Goal: Ask a question

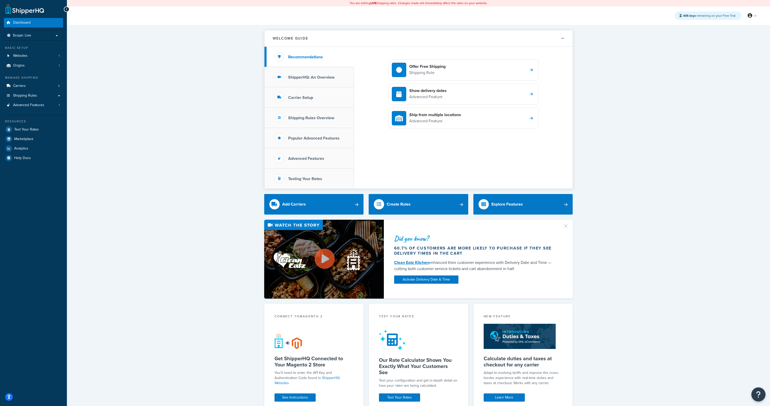
click at [757, 393] on icon "Open Resource Center" at bounding box center [758, 394] width 5 height 7
click at [730, 341] on link "Get Help from Chatbot" at bounding box center [733, 342] width 54 height 8
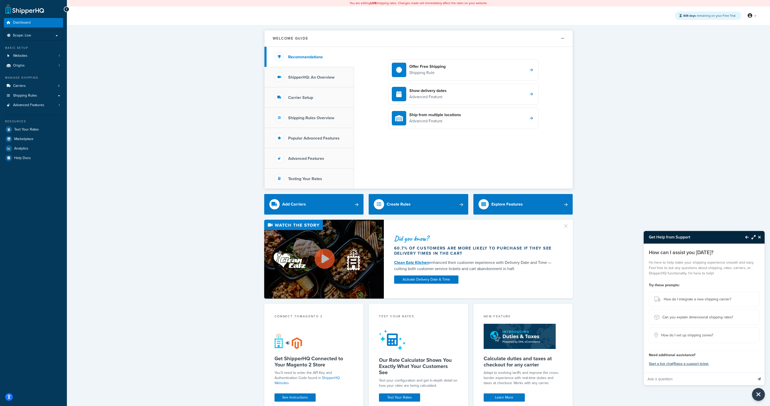
click at [687, 379] on input "Ask a question" at bounding box center [699, 379] width 110 height 12
type input "say the word "hello" and nothing else"
click at [756, 379] on button "Send message" at bounding box center [759, 379] width 11 height 13
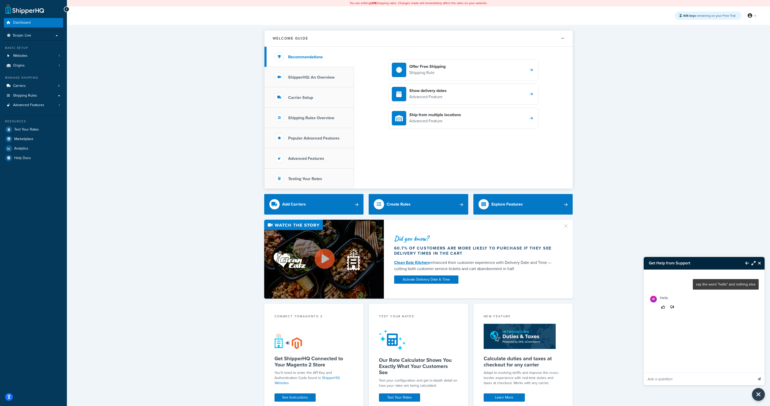
click at [760, 264] on icon "Close Resource Center" at bounding box center [759, 263] width 3 height 4
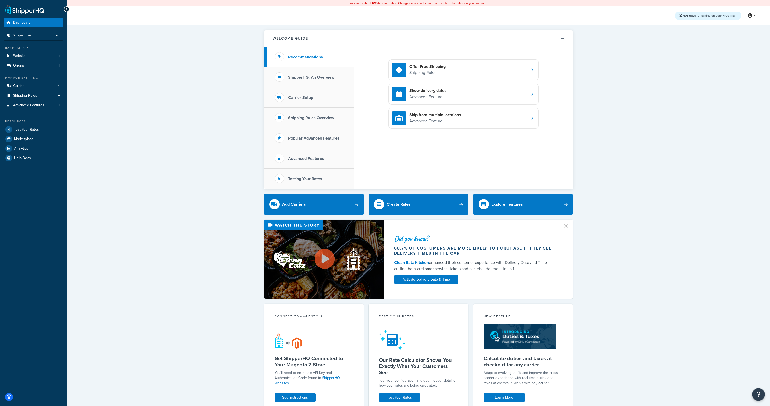
click at [698, 220] on div "Did you know? 60.7% of customers are more likely to purchase if they see delive…" at bounding box center [418, 259] width 683 height 79
drag, startPoint x: 657, startPoint y: 242, endPoint x: 636, endPoint y: 133, distance: 110.2
click at [657, 241] on div "Did you know? 60.7% of customers are more likely to purchase if they see delive…" at bounding box center [418, 259] width 683 height 79
drag, startPoint x: 202, startPoint y: 273, endPoint x: 202, endPoint y: 252, distance: 21.4
click at [202, 273] on div "Did you know? 60.7% of customers are more likely to purchase if they see delive…" at bounding box center [418, 259] width 683 height 79
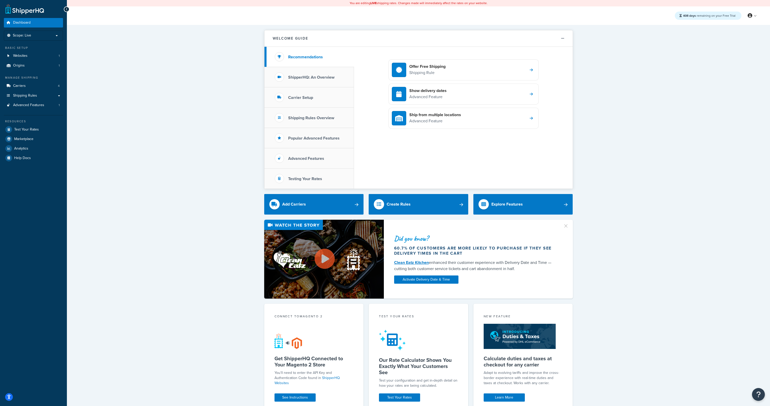
click at [169, 259] on div "Did you know? 60.7% of customers are more likely to purchase if they see delive…" at bounding box center [418, 259] width 683 height 79
click at [187, 102] on div "Welcome Guide Recommendations ShipperHQ: An Overview Carrier Setup Shipping Rul…" at bounding box center [418, 288] width 703 height 526
click at [190, 151] on div "Welcome Guide Recommendations ShipperHQ: An Overview Carrier Setup Shipping Rul…" at bounding box center [418, 288] width 703 height 526
